Goal: Transaction & Acquisition: Book appointment/travel/reservation

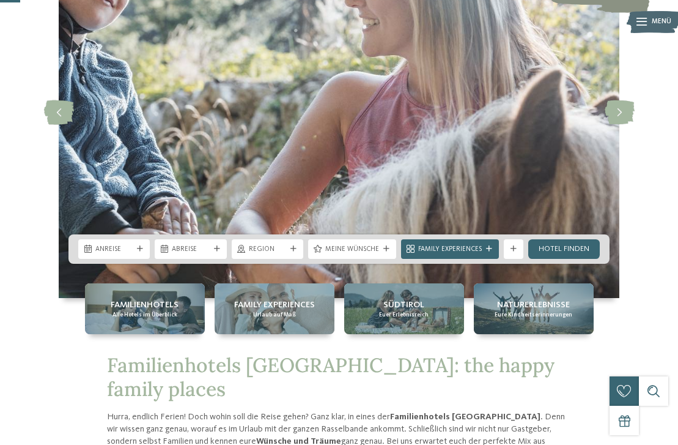
click at [133, 243] on div "Anreise" at bounding box center [114, 249] width 72 height 20
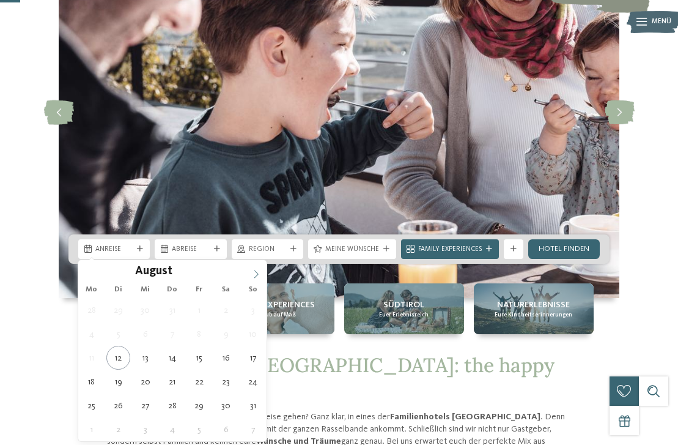
click at [261, 273] on span at bounding box center [256, 270] width 21 height 21
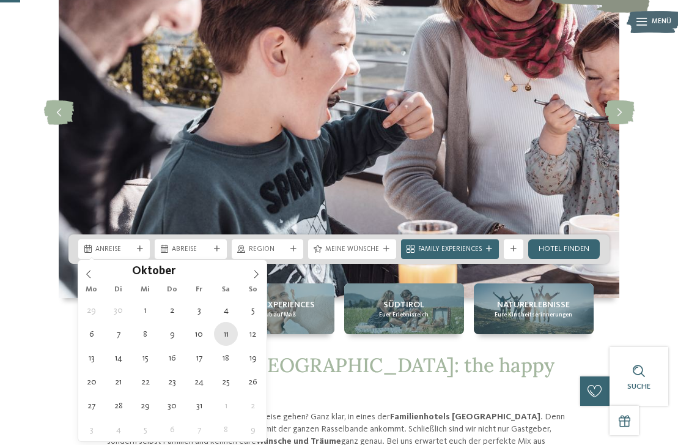
type div "[DATE]"
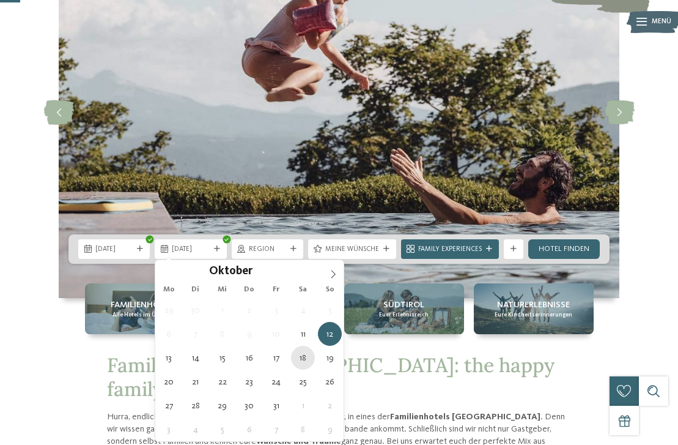
type div "[DATE]"
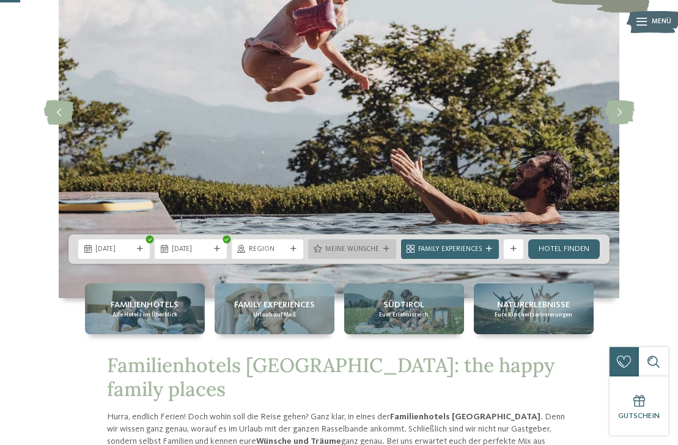
click at [357, 250] on span "Meine Wünsche" at bounding box center [352, 250] width 54 height 10
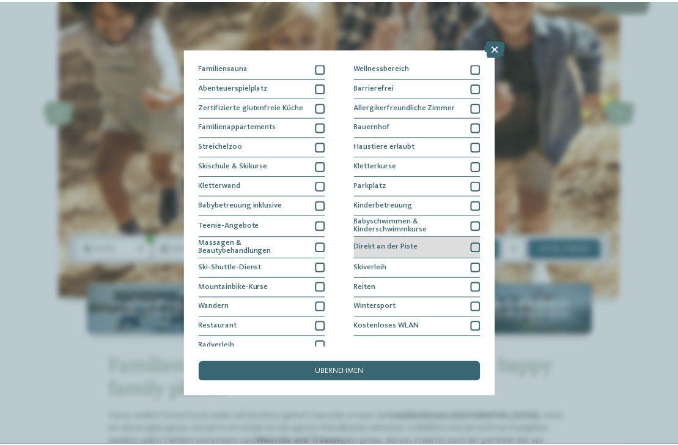
scroll to position [69, 0]
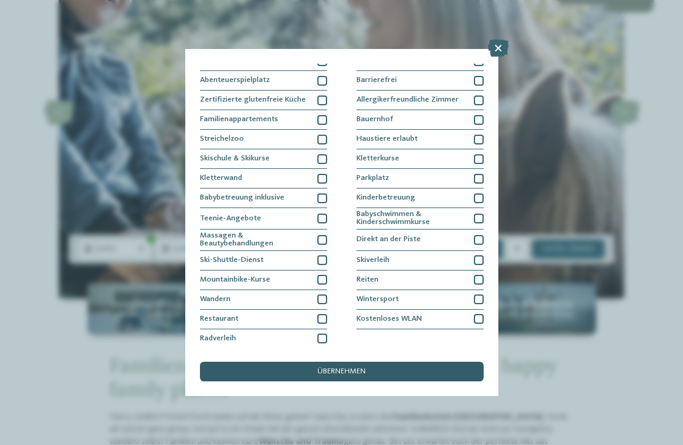
click at [358, 373] on span "übernehmen" at bounding box center [341, 372] width 48 height 8
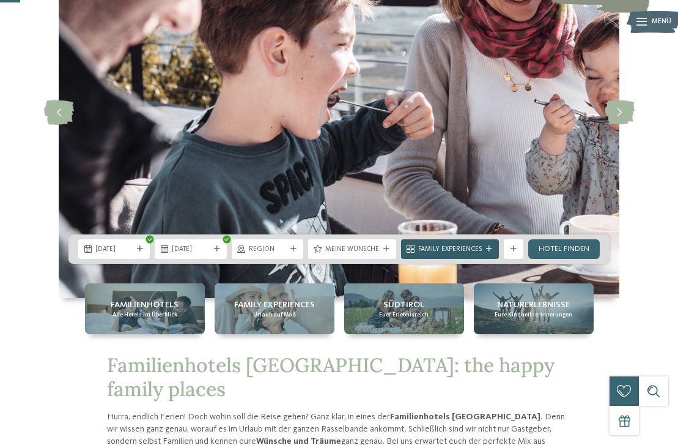
click at [470, 248] on span "Family Experiences" at bounding box center [450, 250] width 64 height 10
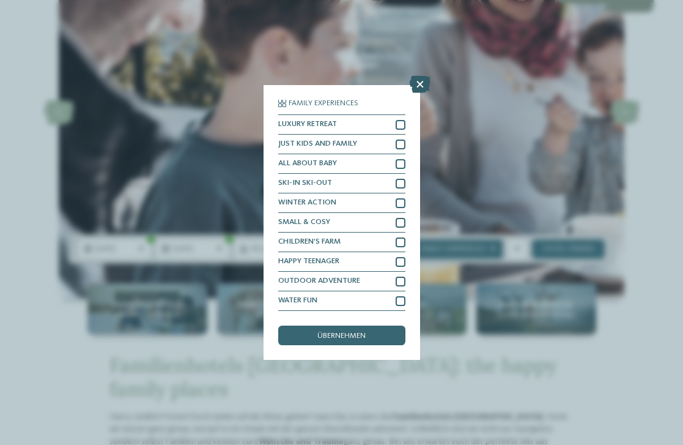
click at [417, 87] on icon at bounding box center [420, 84] width 21 height 17
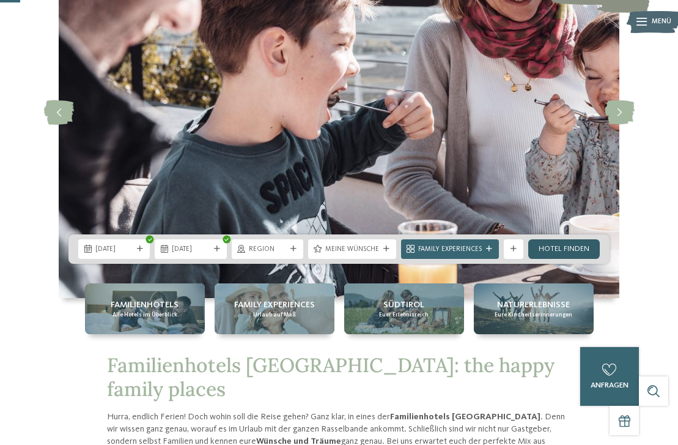
click at [559, 249] on link "Hotel finden" at bounding box center [565, 249] width 72 height 20
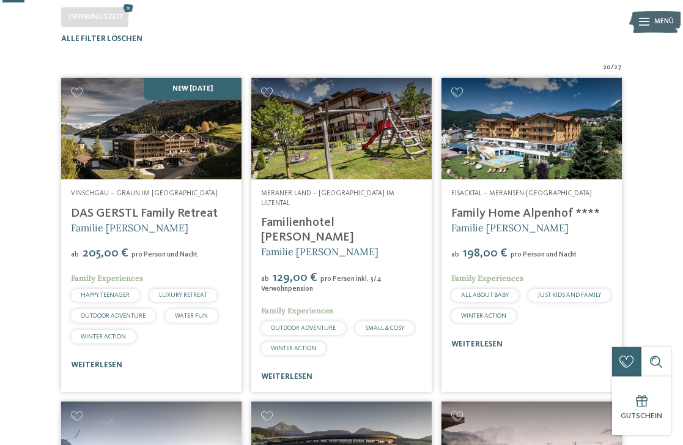
scroll to position [29, 0]
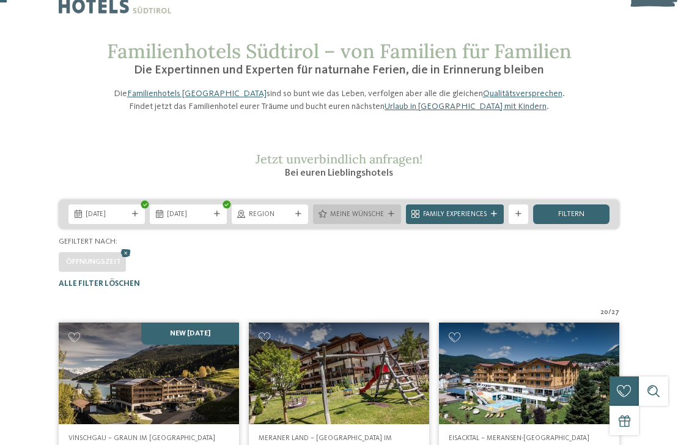
click at [388, 217] on icon at bounding box center [391, 214] width 6 height 6
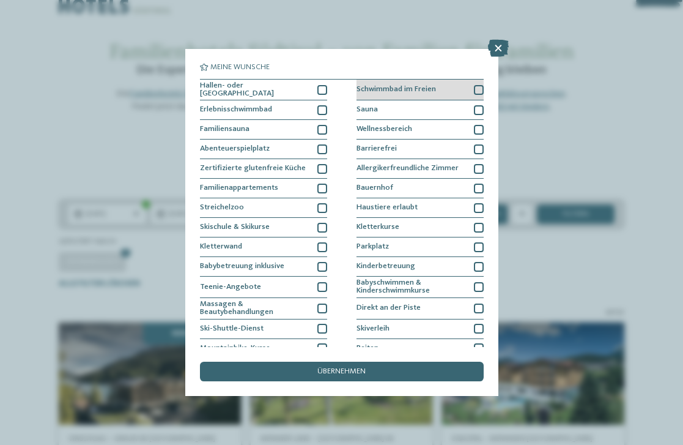
click at [424, 89] on span "Schwimmbad im Freien" at bounding box center [397, 90] width 80 height 8
click at [476, 88] on icon at bounding box center [479, 90] width 6 height 6
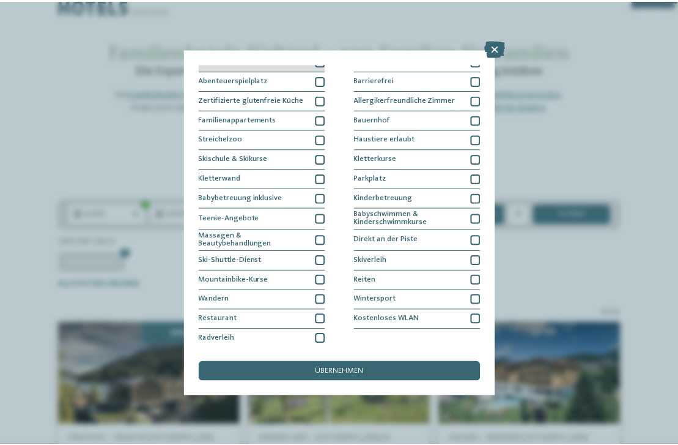
scroll to position [0, 0]
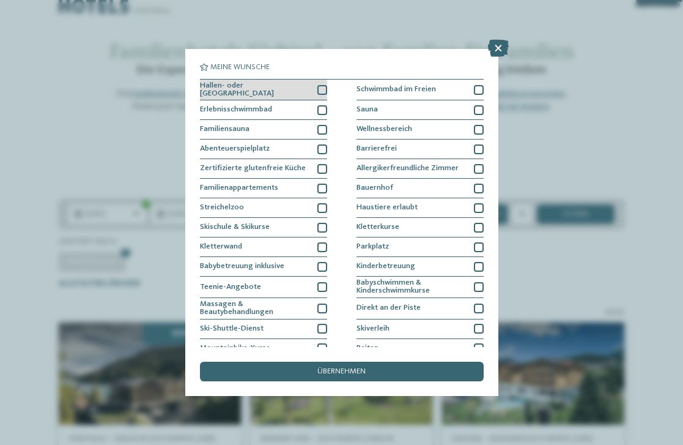
click at [317, 89] on div at bounding box center [322, 90] width 10 height 10
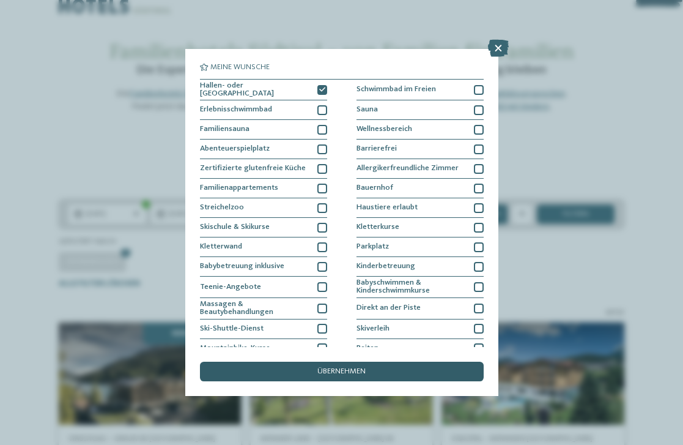
click at [328, 368] on span "übernehmen" at bounding box center [341, 372] width 48 height 8
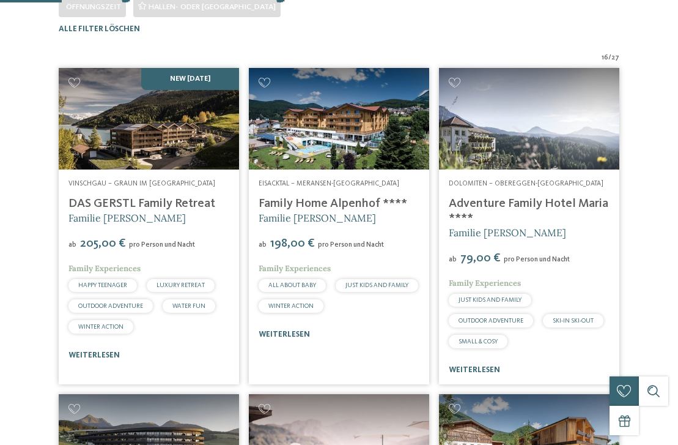
scroll to position [302, 0]
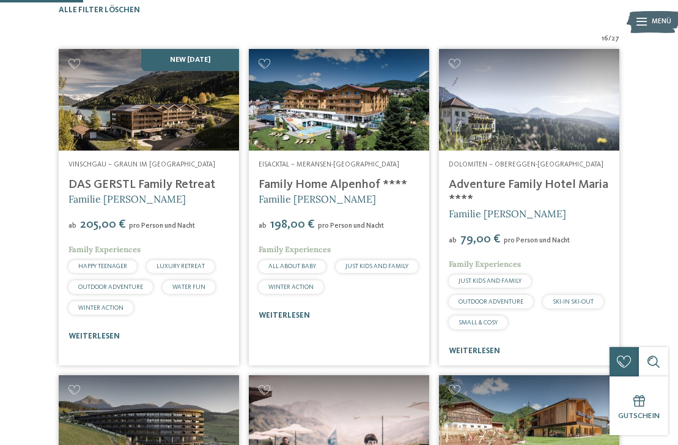
click at [516, 150] on img at bounding box center [529, 100] width 180 height 102
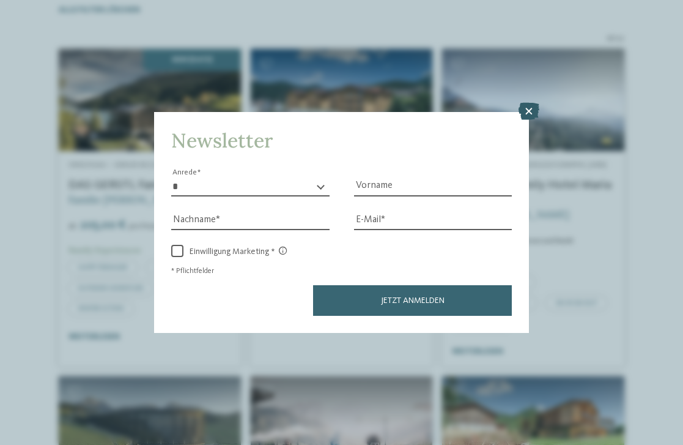
click at [530, 110] on icon at bounding box center [529, 111] width 21 height 17
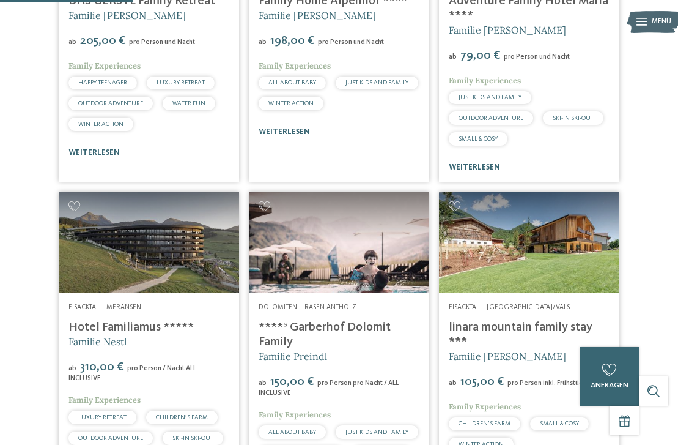
scroll to position [547, 0]
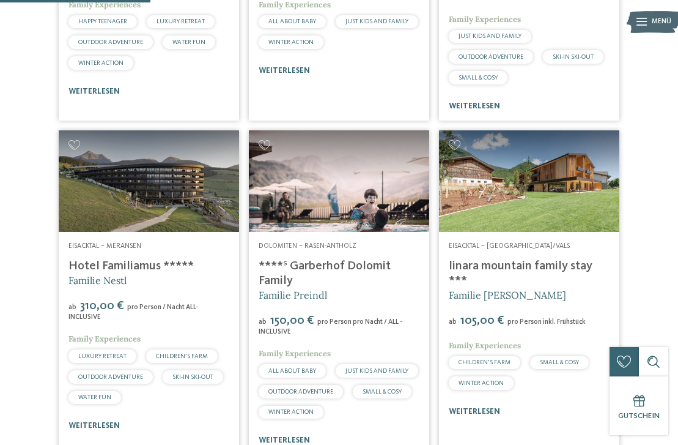
click at [368, 232] on img at bounding box center [339, 181] width 180 height 102
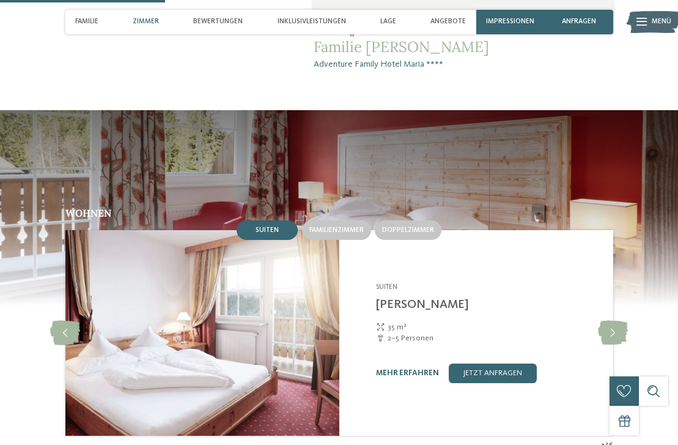
scroll to position [795, 0]
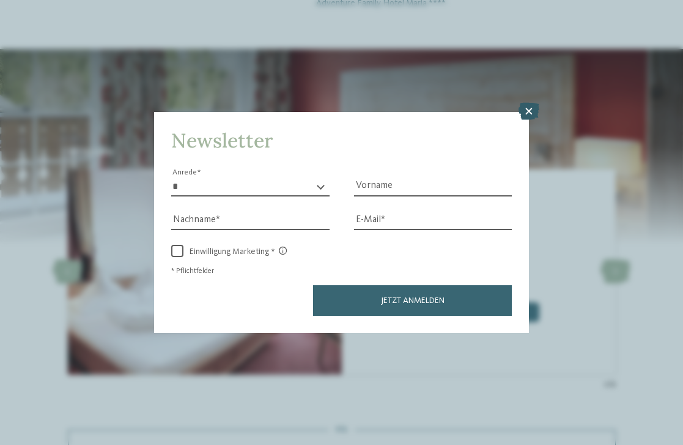
click at [527, 113] on icon at bounding box center [529, 111] width 21 height 17
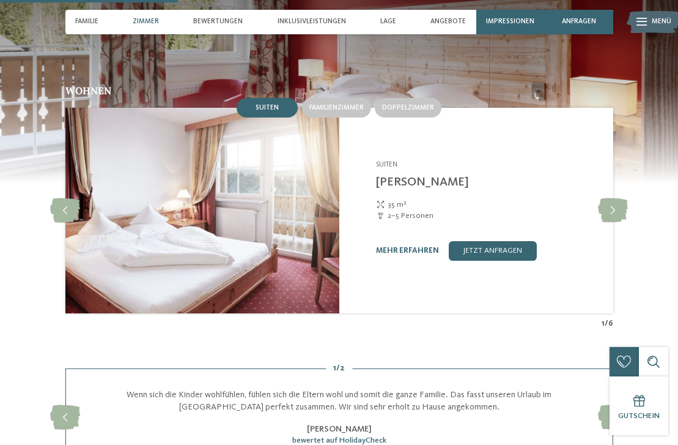
scroll to position [918, 0]
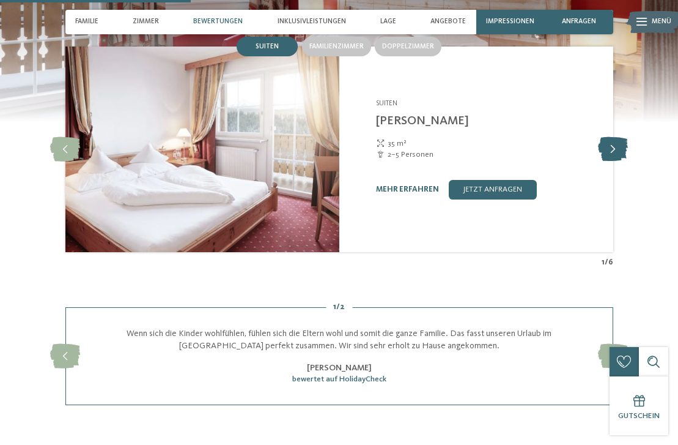
click at [617, 137] on icon at bounding box center [613, 149] width 30 height 24
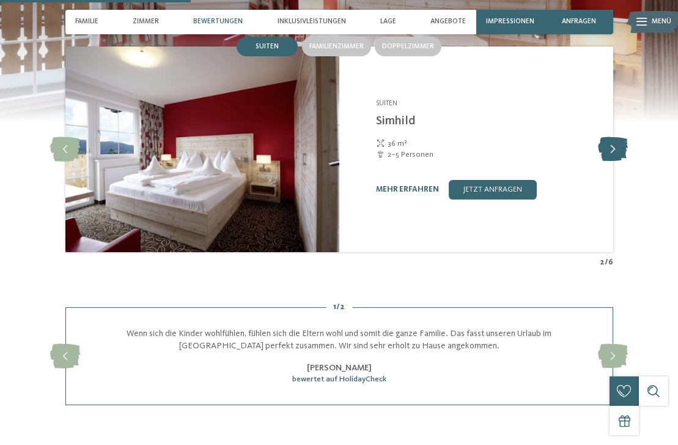
click at [617, 137] on icon at bounding box center [613, 149] width 30 height 24
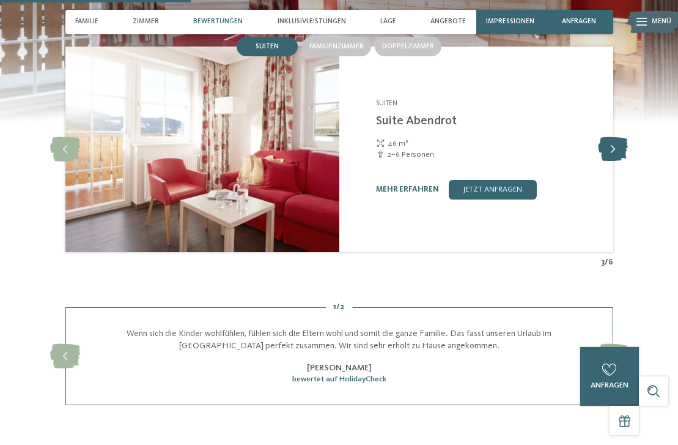
click at [617, 137] on icon at bounding box center [613, 149] width 30 height 24
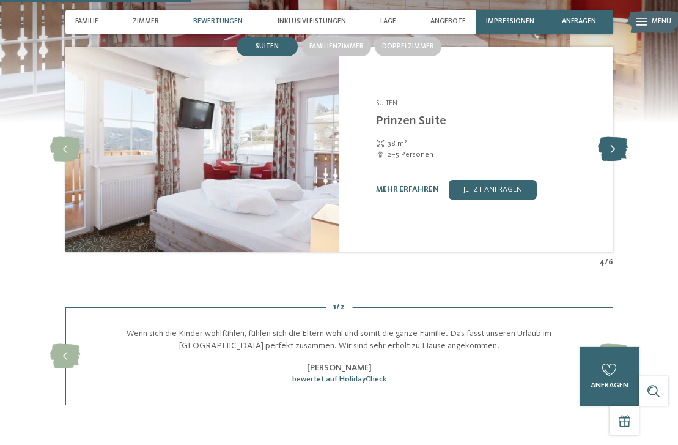
click at [617, 137] on icon at bounding box center [613, 149] width 30 height 24
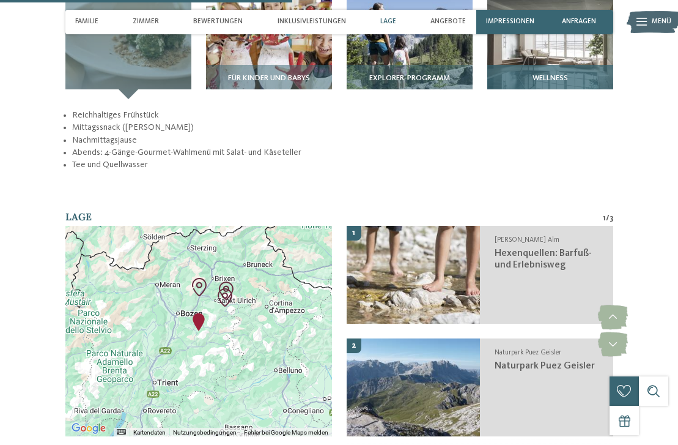
scroll to position [1468, 0]
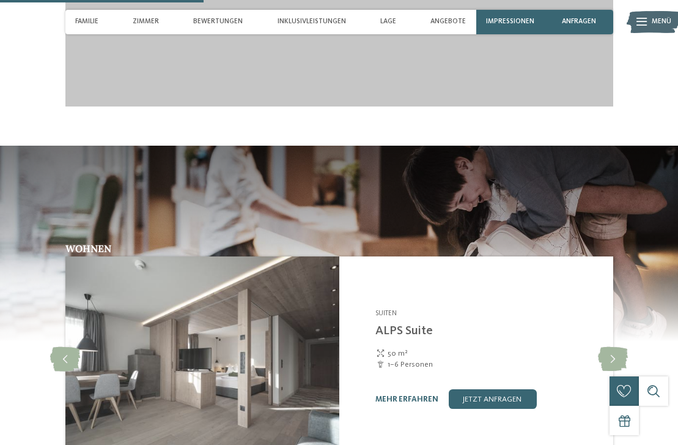
scroll to position [1285, 0]
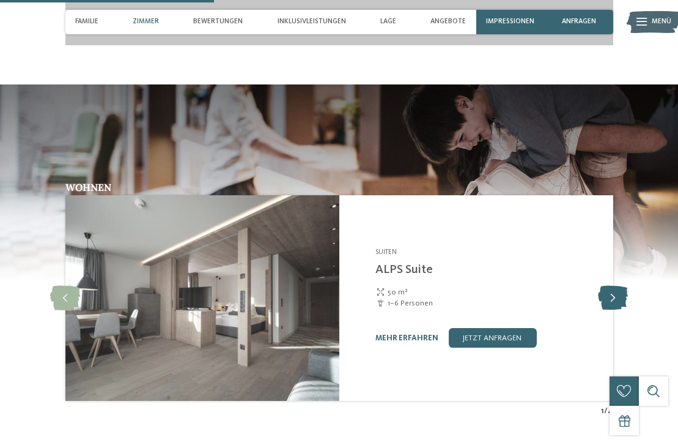
click at [608, 286] on icon at bounding box center [613, 298] width 30 height 24
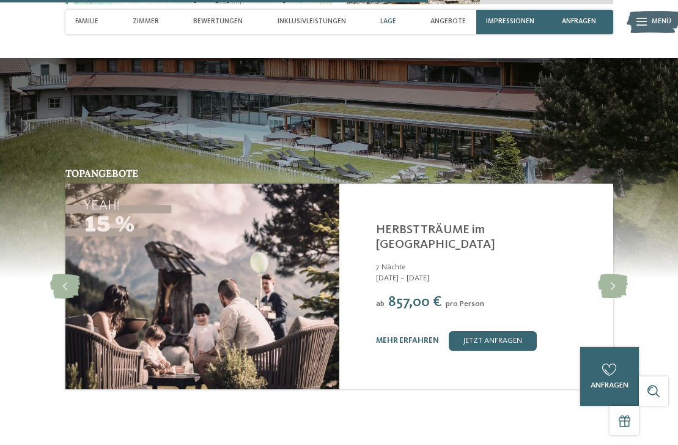
scroll to position [2692, 0]
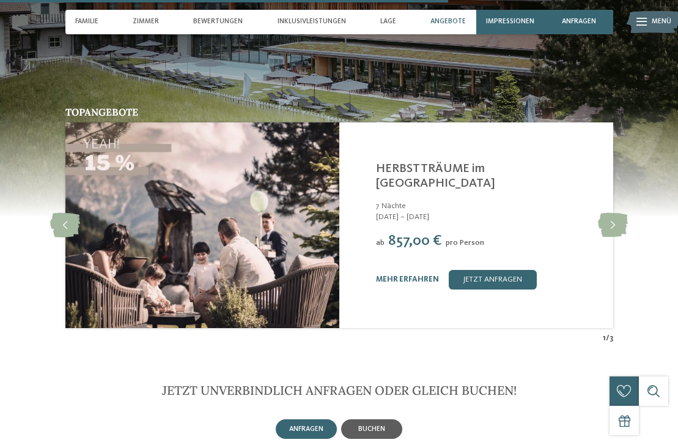
click at [384, 419] on div "buchen" at bounding box center [371, 429] width 61 height 20
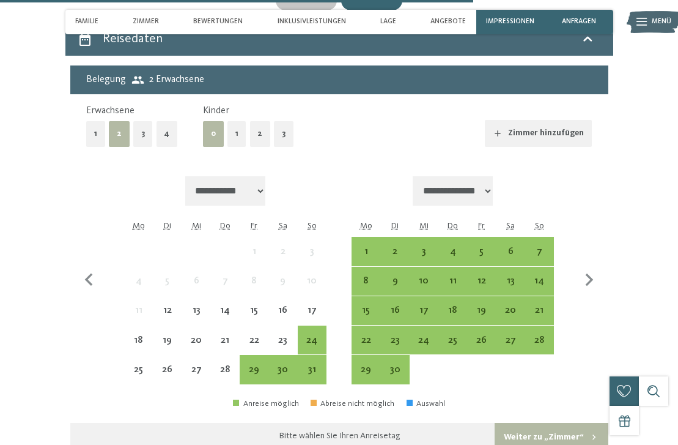
scroll to position [3181, 0]
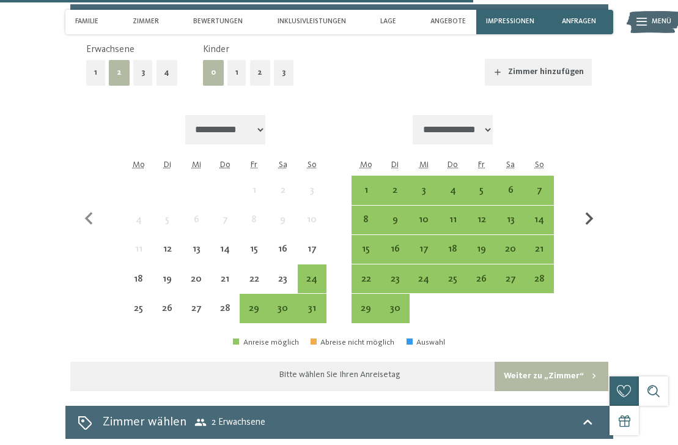
click at [579, 212] on icon "button" at bounding box center [590, 219] width 26 height 26
select select "**********"
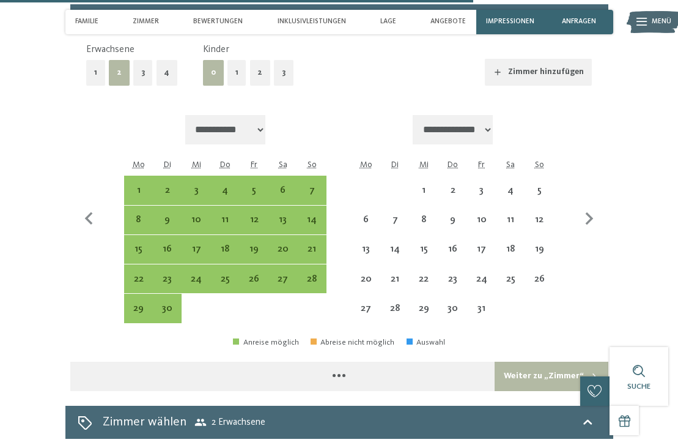
select select "**********"
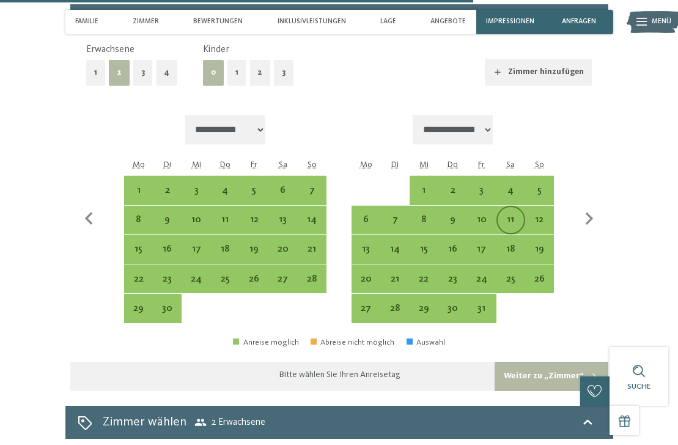
click at [507, 215] on div "11" at bounding box center [511, 228] width 26 height 26
select select "**********"
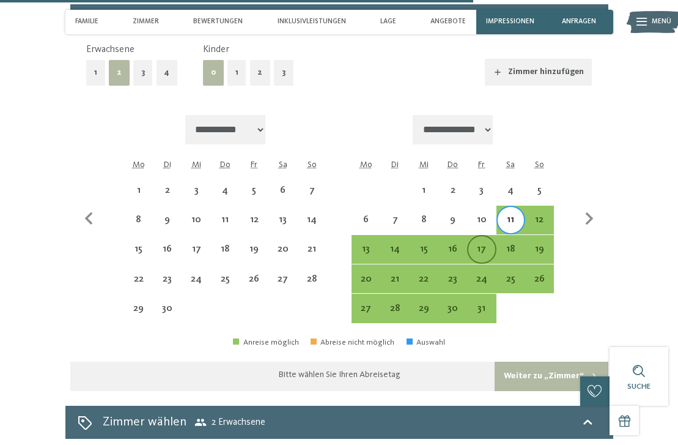
click at [488, 244] on div "17" at bounding box center [482, 257] width 26 height 26
select select "**********"
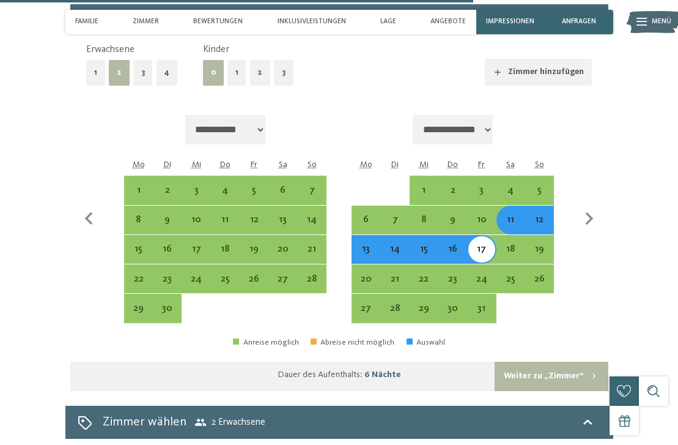
click at [590, 371] on icon "button" at bounding box center [594, 376] width 10 height 10
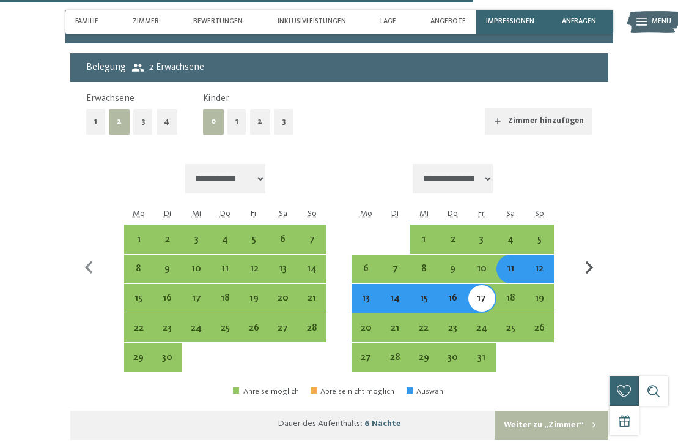
select select "**********"
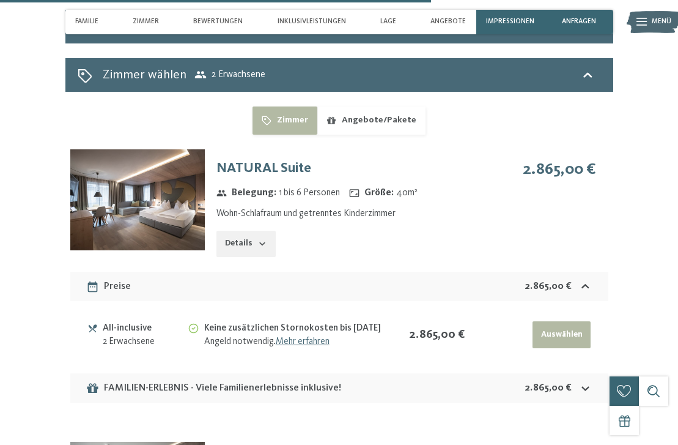
scroll to position [3193, 0]
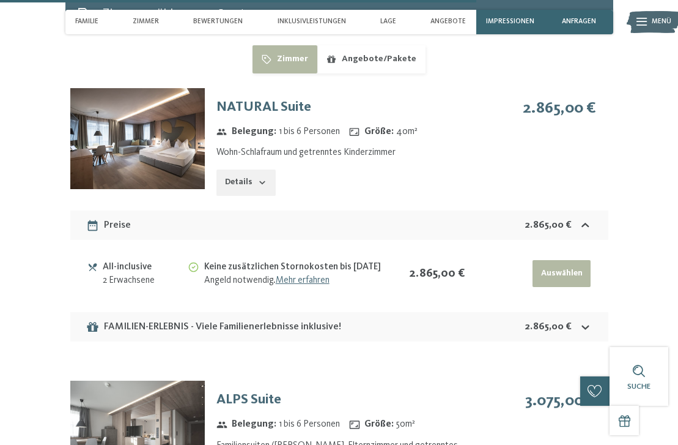
click at [582, 329] on icon at bounding box center [585, 327] width 7 height 4
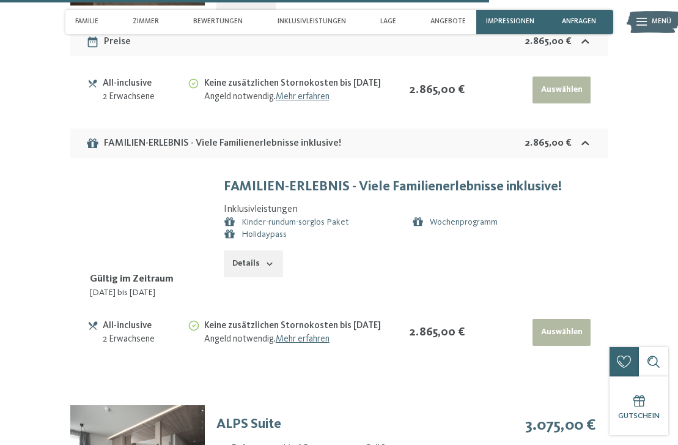
scroll to position [3499, 0]
